Goal: Task Accomplishment & Management: Manage account settings

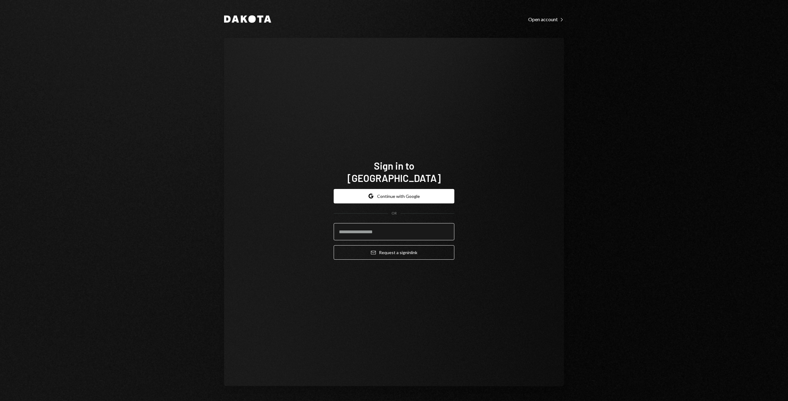
click at [384, 228] on input "email" at bounding box center [393, 231] width 121 height 17
type input "**********"
click at [391, 189] on button "Google Continue with Google" at bounding box center [393, 196] width 121 height 14
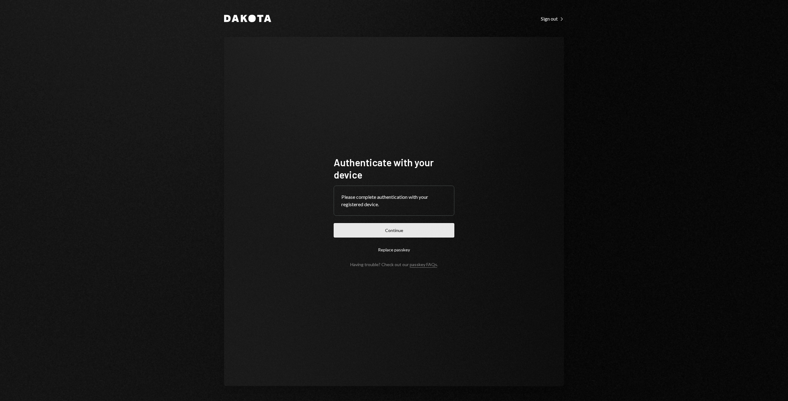
click at [397, 234] on button "Continue" at bounding box center [393, 230] width 121 height 14
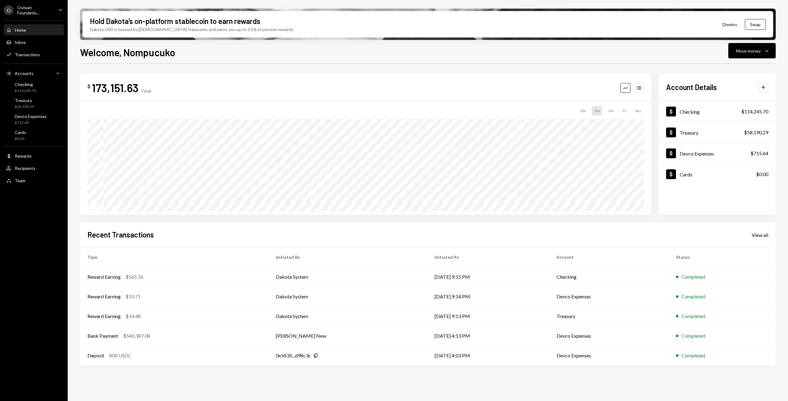
click at [56, 11] on div "O Ostium Foundatio... Caret Down" at bounding box center [34, 10] width 68 height 10
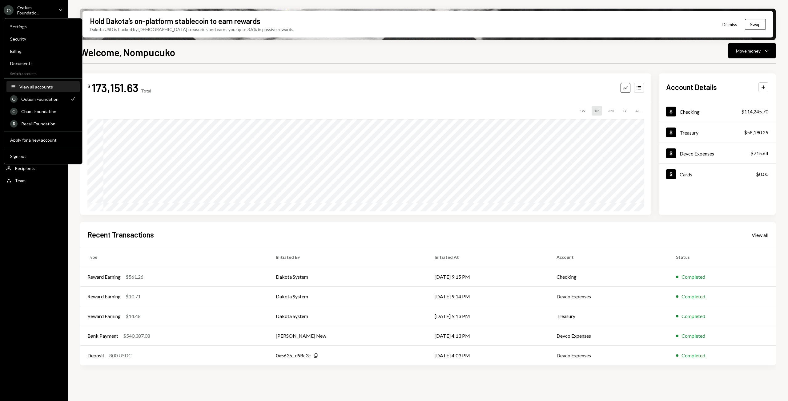
click at [32, 88] on div "View all accounts" at bounding box center [47, 86] width 57 height 5
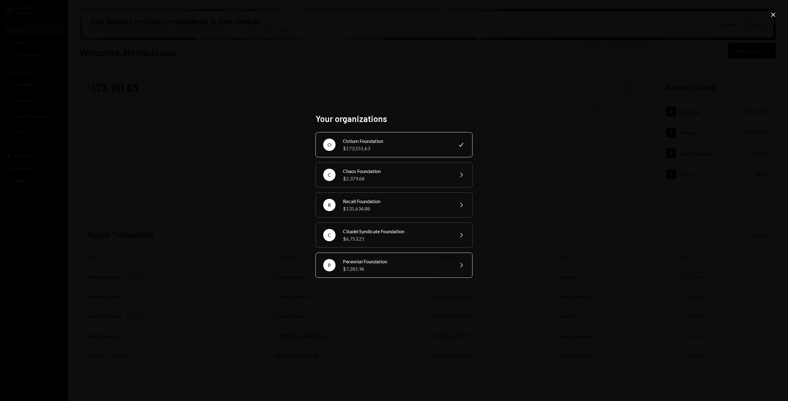
click at [361, 261] on div "Perennial Foundation" at bounding box center [396, 261] width 107 height 7
